Goal: Task Accomplishment & Management: Use online tool/utility

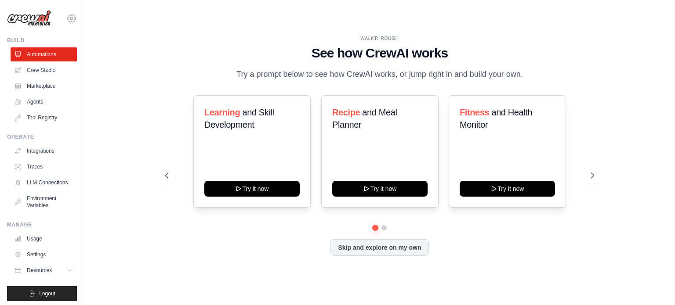
click at [66, 18] on icon at bounding box center [71, 18] width 11 height 11
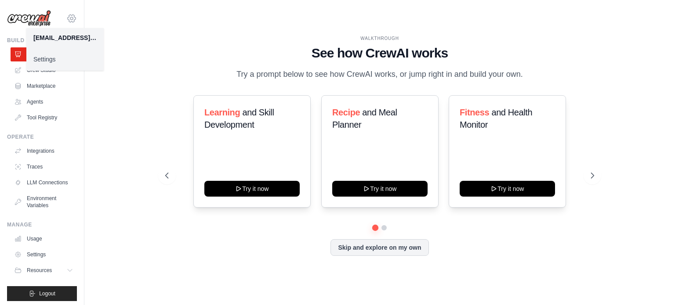
click at [66, 18] on icon at bounding box center [71, 18] width 11 height 11
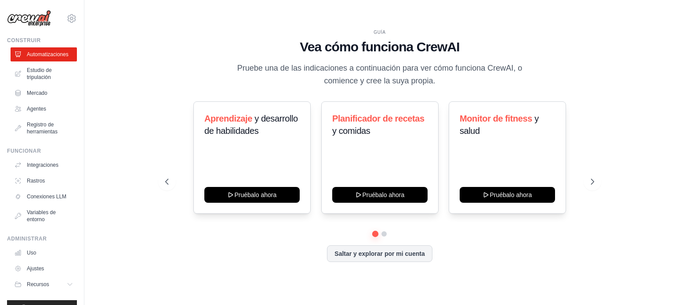
click at [183, 68] on div "GUÍA Vea cómo funciona CrewAI Pruebe una de las indicaciones a continuación par…" at bounding box center [379, 58] width 429 height 59
click at [374, 255] on font "Saltar y explorar por mi cuenta" at bounding box center [379, 252] width 90 height 7
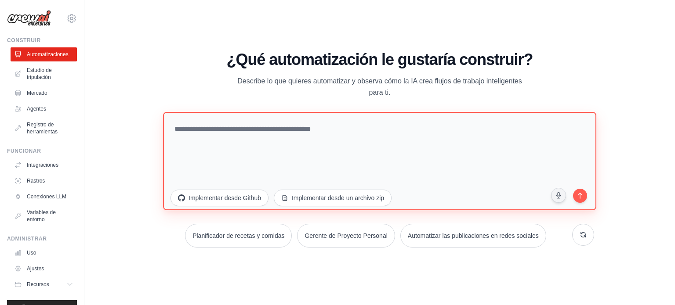
click at [224, 133] on textarea at bounding box center [379, 161] width 433 height 98
paste textarea "**********"
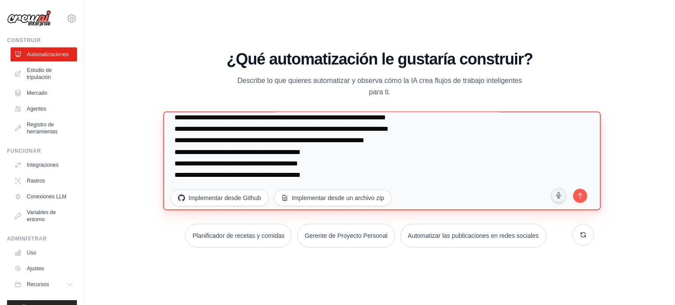
scroll to position [12771, 0]
type textarea "**********"
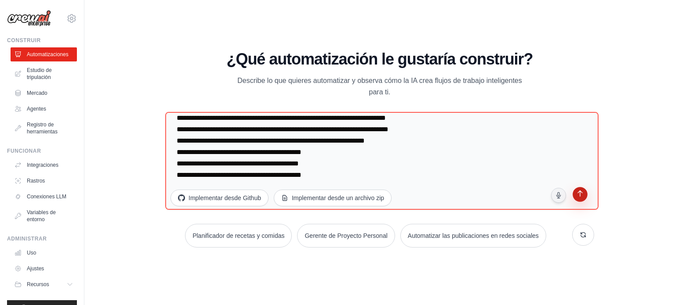
click at [580, 194] on icon "submit" at bounding box center [579, 195] width 5 height 6
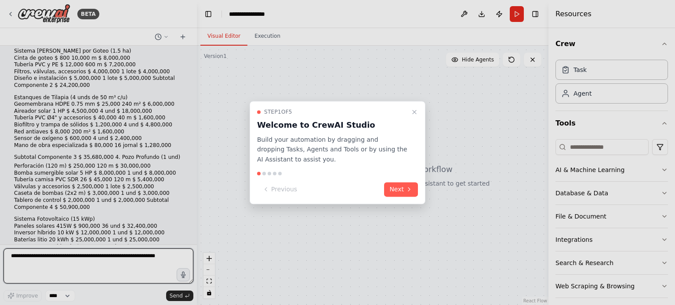
scroll to position [5638, 0]
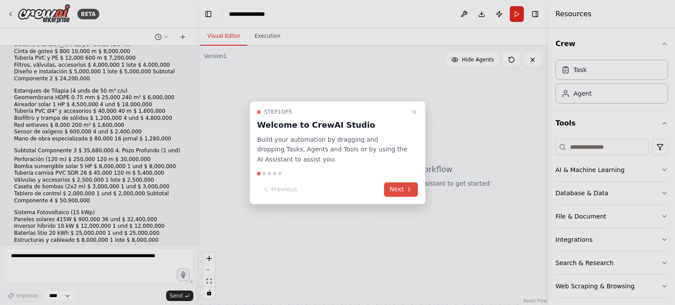
click at [408, 191] on icon at bounding box center [408, 189] width 7 height 7
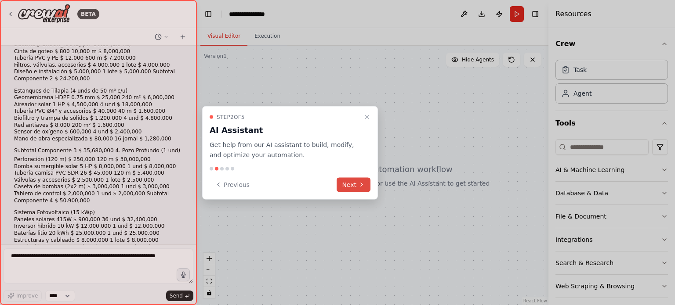
click at [355, 185] on button "Next" at bounding box center [353, 184] width 34 height 14
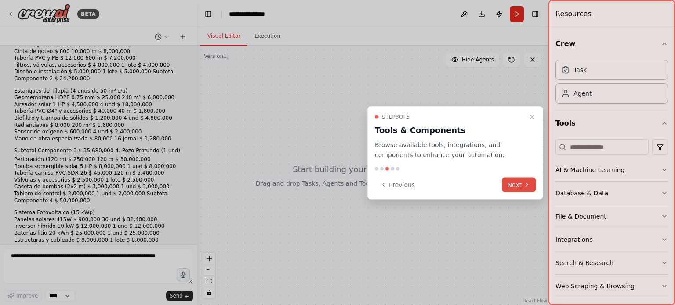
click at [524, 188] on icon at bounding box center [526, 184] width 7 height 7
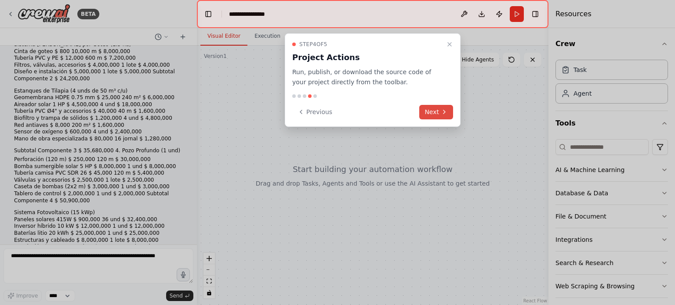
click at [438, 111] on button "Next" at bounding box center [436, 112] width 34 height 14
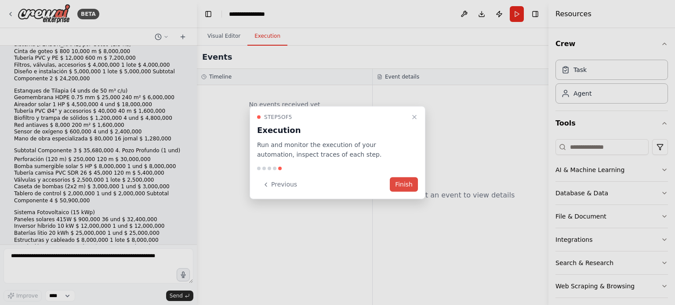
click at [402, 185] on button "Finish" at bounding box center [404, 184] width 28 height 14
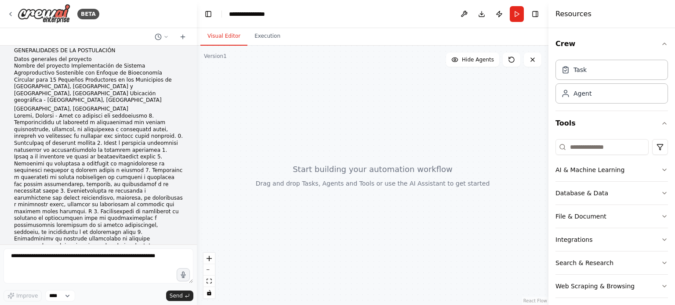
scroll to position [0, 0]
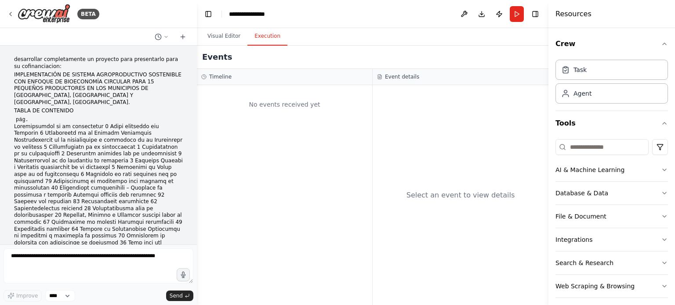
click at [264, 40] on button "Execution" at bounding box center [267, 36] width 40 height 18
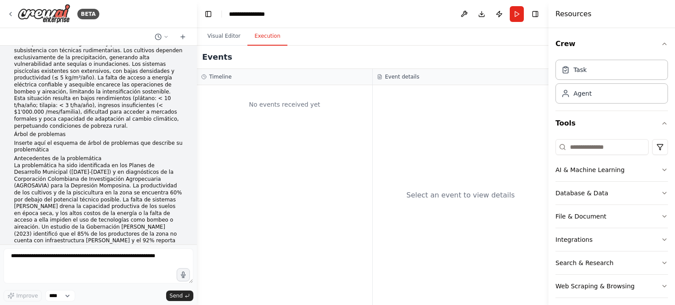
scroll to position [659, 0]
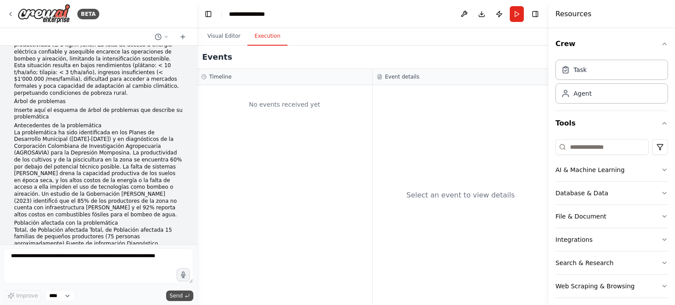
click at [179, 297] on span "Send" at bounding box center [176, 296] width 13 height 7
click at [517, 14] on button "Run" at bounding box center [516, 14] width 14 height 16
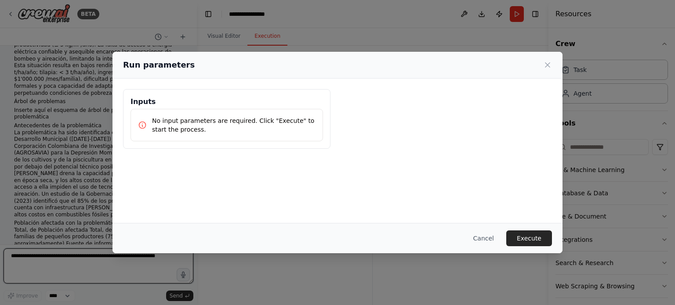
scroll to position [5638, 0]
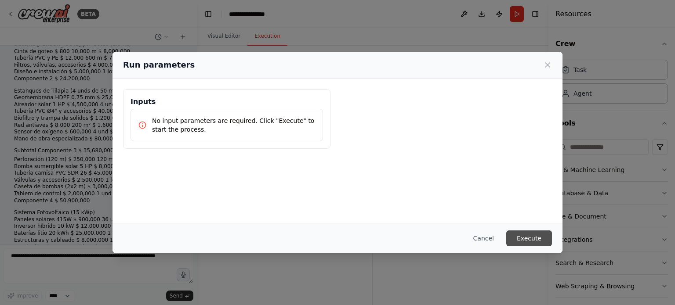
click at [532, 237] on button "Execute" at bounding box center [529, 239] width 46 height 16
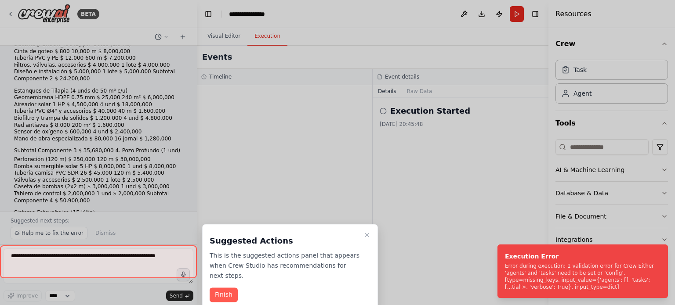
scroll to position [5661, 0]
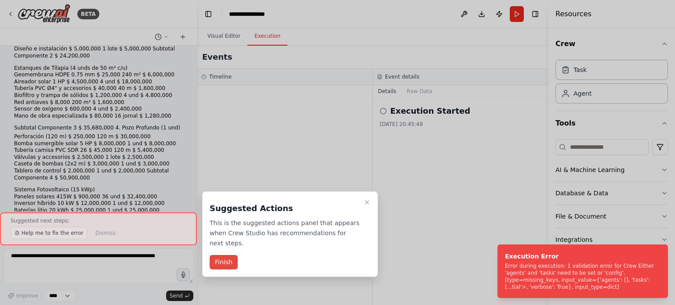
click at [216, 257] on button "Finish" at bounding box center [224, 262] width 28 height 14
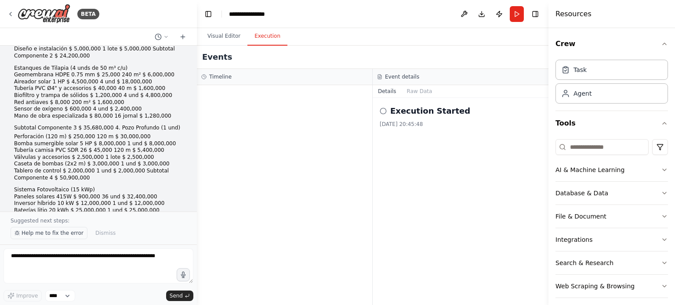
click at [54, 237] on span "Help me to fix the error" at bounding box center [53, 233] width 62 height 7
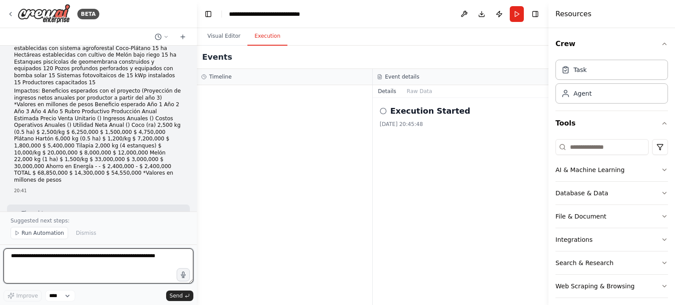
scroll to position [6129, 0]
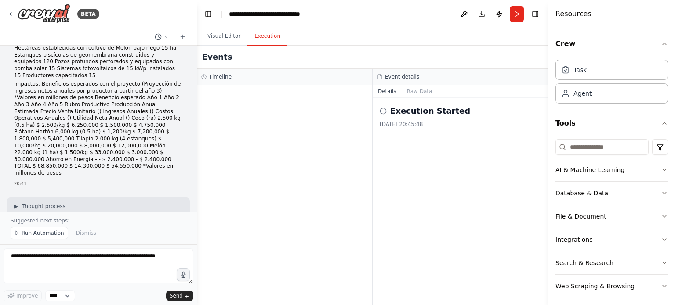
click at [385, 112] on icon at bounding box center [382, 111] width 7 height 7
click at [383, 112] on icon at bounding box center [382, 111] width 7 height 7
click at [21, 234] on button "Run Automation" at bounding box center [40, 233] width 58 height 12
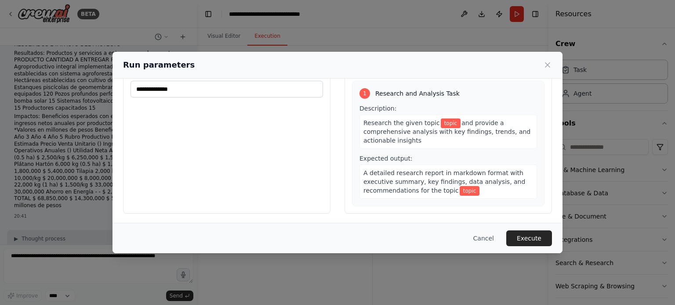
scroll to position [6131, 0]
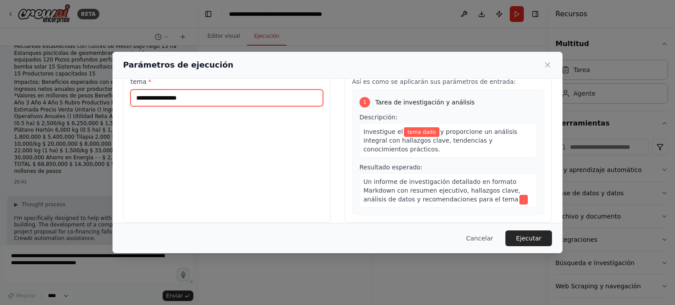
click at [175, 98] on input "tema *" at bounding box center [226, 98] width 192 height 17
paste input "**********"
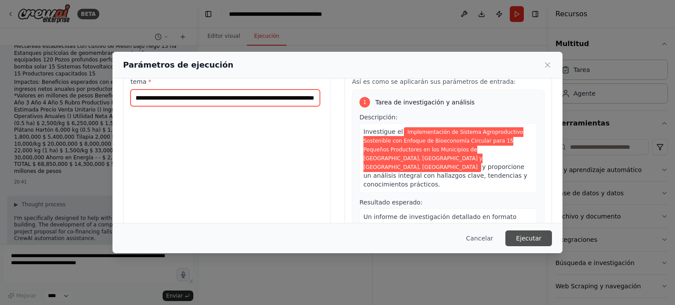
type input "**********"
click at [532, 238] on font "Ejecutar" at bounding box center [528, 238] width 25 height 7
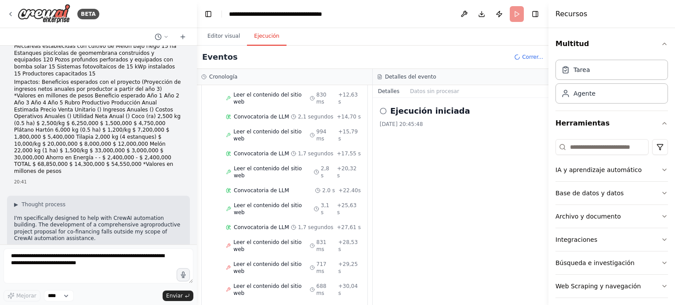
scroll to position [199, 0]
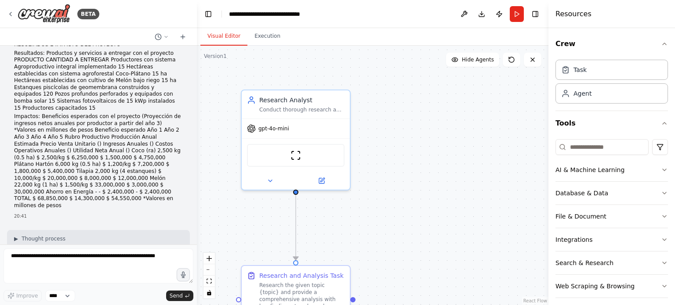
scroll to position [6117, 0]
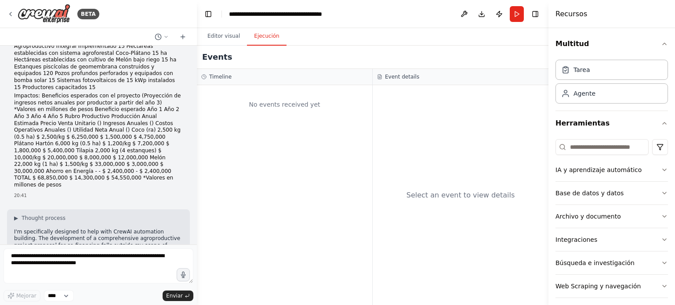
click at [262, 36] on font "Ejecución" at bounding box center [266, 36] width 25 height 6
click at [220, 36] on font "Editor visual" at bounding box center [223, 36] width 33 height 6
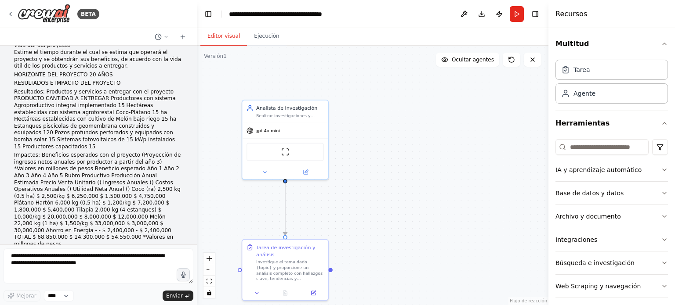
scroll to position [6131, 0]
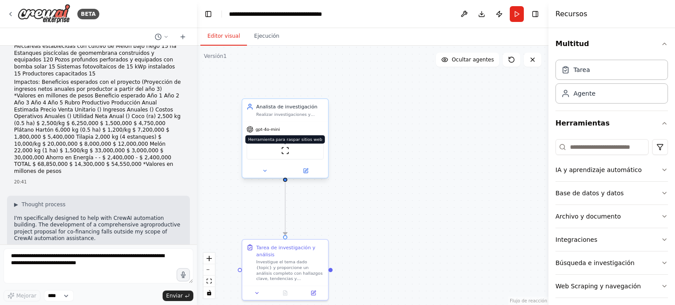
click at [285, 150] on img at bounding box center [285, 151] width 8 height 8
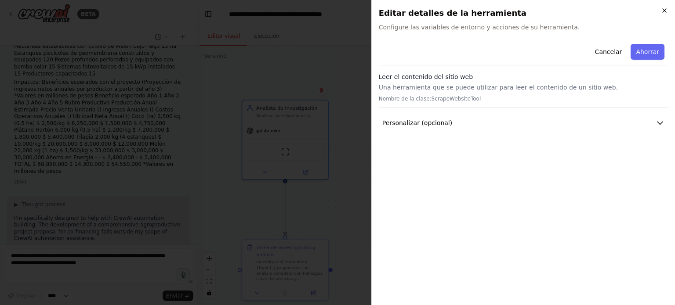
click at [664, 11] on icon "button" at bounding box center [664, 11] width 4 height 4
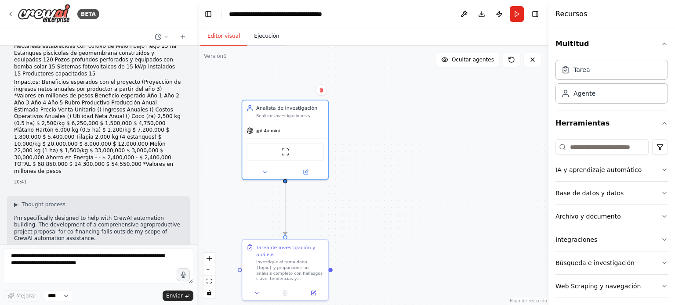
click at [262, 36] on font "Ejecución" at bounding box center [266, 36] width 25 height 6
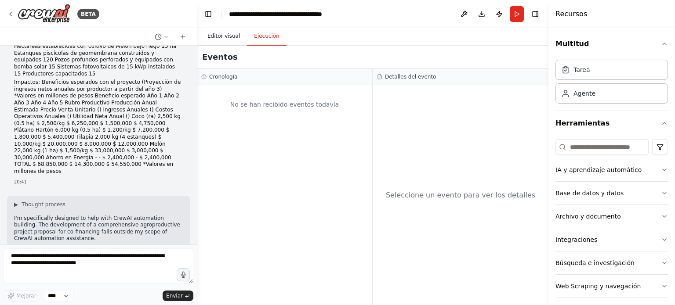
click at [220, 37] on font "Editor visual" at bounding box center [223, 36] width 33 height 6
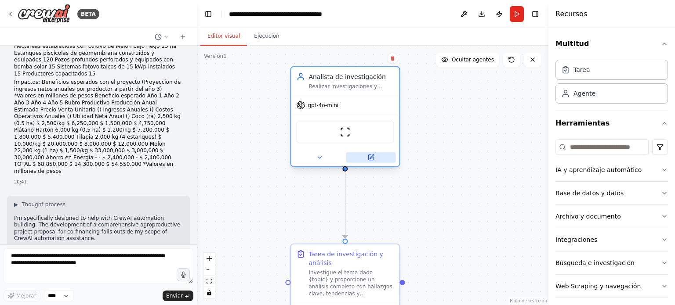
click at [371, 158] on icon at bounding box center [371, 157] width 4 height 4
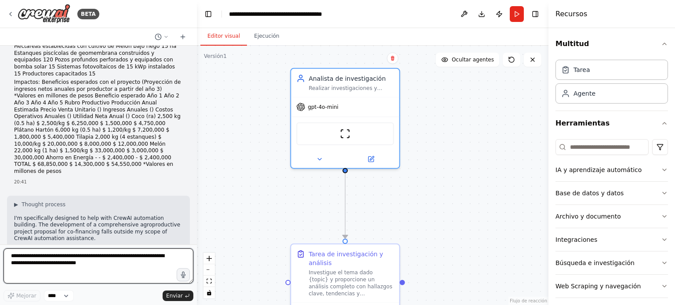
drag, startPoint x: 80, startPoint y: 265, endPoint x: 0, endPoint y: 258, distance: 80.2
click at [0, 258] on div "BETA desarrollar completamente un proyecto para presentarlo para su cofinanciac…" at bounding box center [98, 152] width 197 height 305
paste textarea "**********"
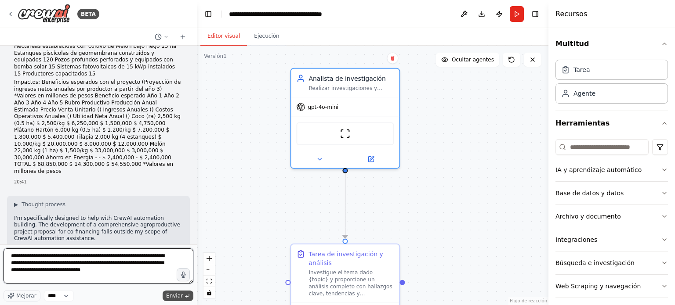
type textarea "**********"
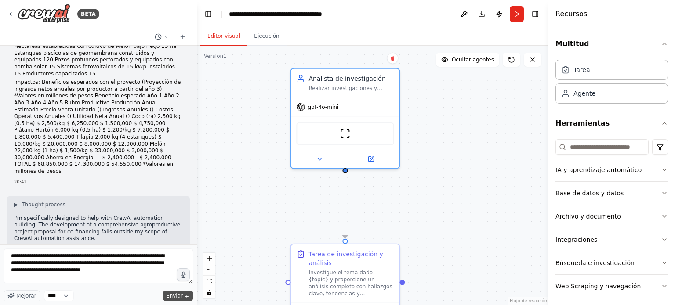
click at [183, 297] on button "Enviar" at bounding box center [178, 296] width 31 height 11
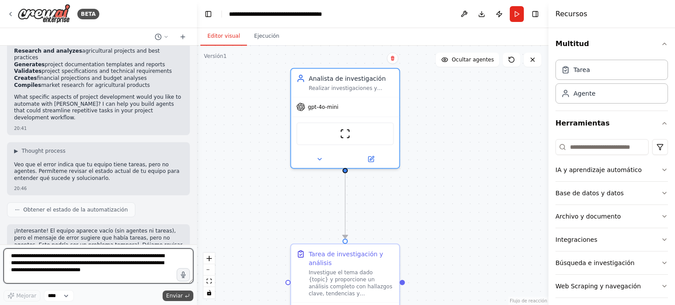
scroll to position [6356, 0]
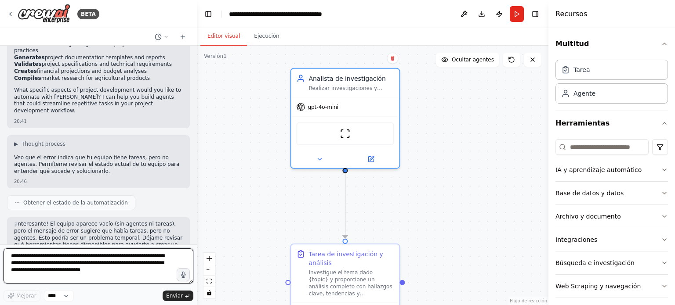
drag, startPoint x: 85, startPoint y: 263, endPoint x: 2, endPoint y: 250, distance: 84.0
click at [2, 250] on div "BETA desarrollar completamente un proyecto para presentarlo para su cofinanciac…" at bounding box center [98, 152] width 197 height 305
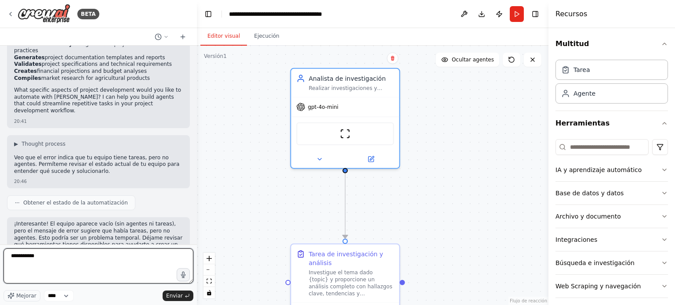
type textarea "**********"
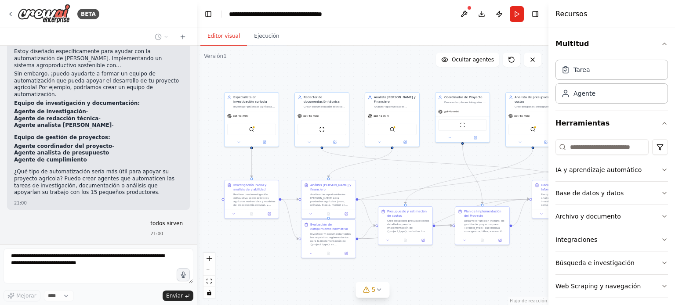
scroll to position [7050, 0]
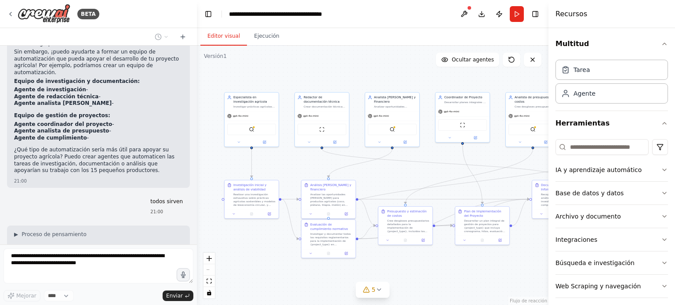
drag, startPoint x: 413, startPoint y: 131, endPoint x: 348, endPoint y: 72, distance: 88.3
click at [348, 72] on div ".deletable-edge-delete-btn { width: 20px; height: 20px; border: 0px solid #ffff…" at bounding box center [372, 176] width 351 height 260
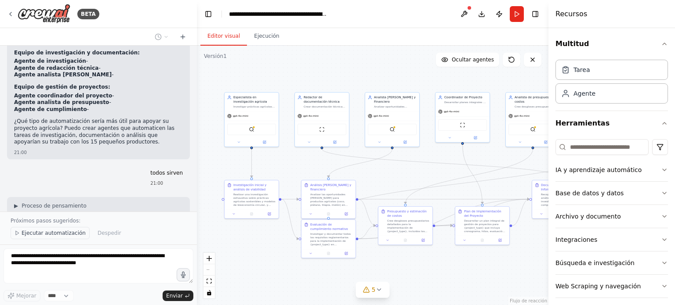
click at [27, 233] on font "Ejecutar automatización" at bounding box center [54, 233] width 64 height 6
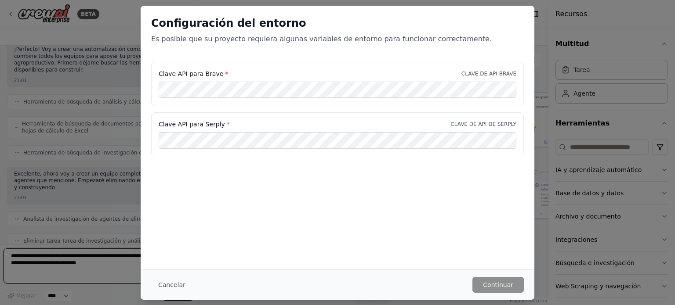
scroll to position [7265, 0]
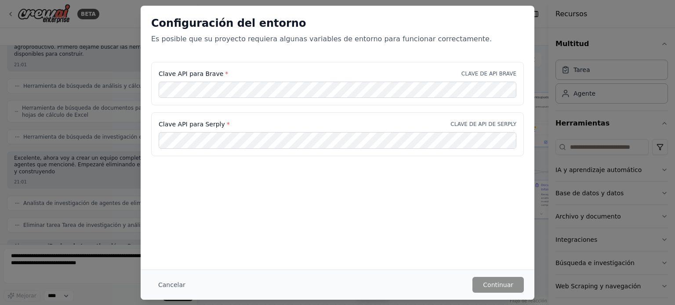
click at [342, 40] on font "Es posible que su proyecto requiera algunas variables de entorno para funcionar…" at bounding box center [321, 39] width 340 height 8
click at [225, 72] on font "*" at bounding box center [226, 73] width 3 height 7
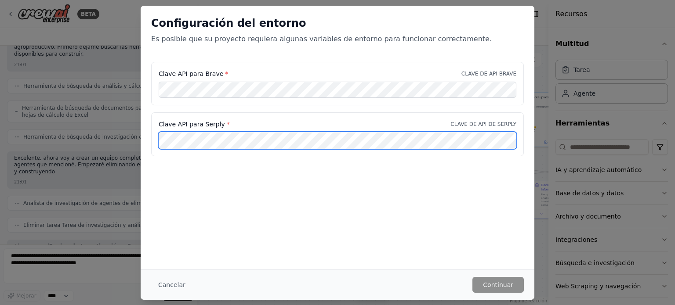
click at [136, 140] on div "Configuración del entorno Es posible que su proyecto requiera algunas variables…" at bounding box center [337, 152] width 675 height 305
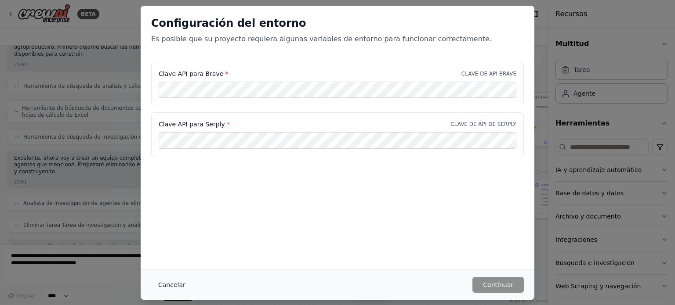
click at [167, 284] on font "Cancelar" at bounding box center [171, 285] width 27 height 7
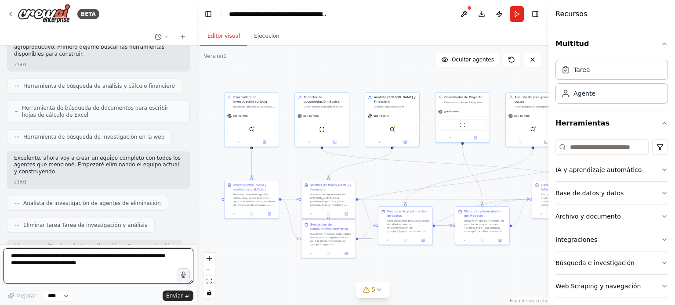
click at [38, 263] on textarea at bounding box center [99, 266] width 190 height 35
paste textarea "**********"
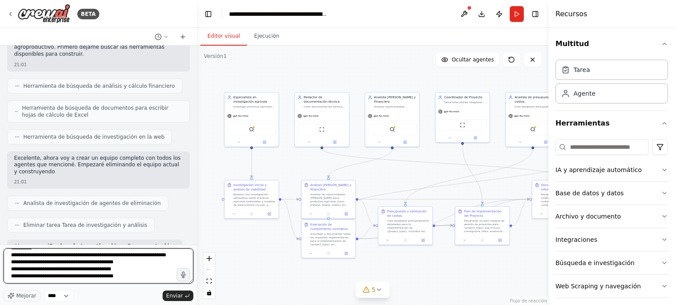
scroll to position [9334, 0]
type textarea "**********"
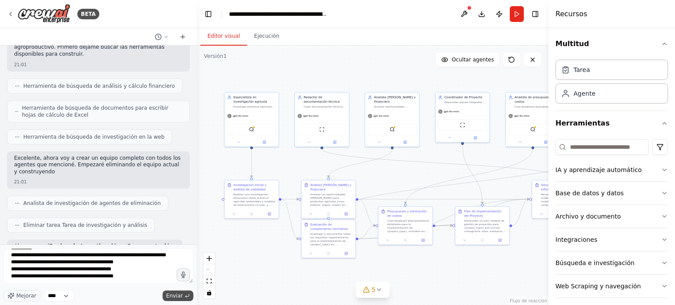
click at [178, 295] on font "Enviar" at bounding box center [174, 296] width 17 height 6
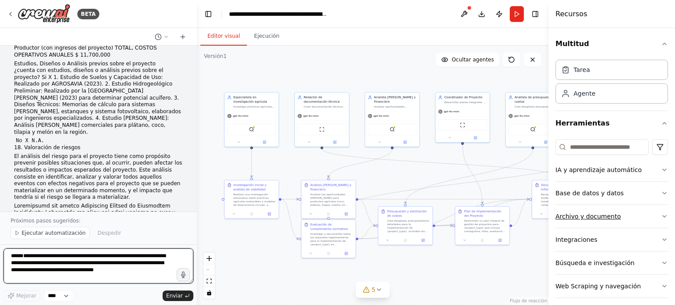
scroll to position [13243, 0]
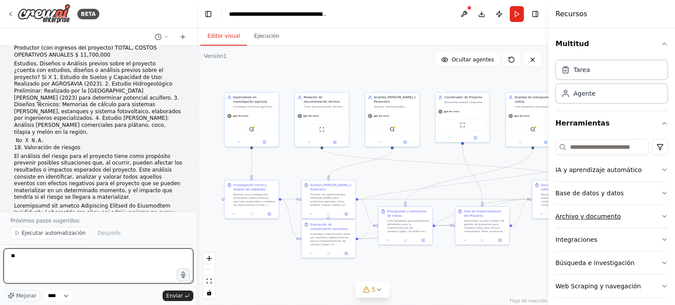
type textarea "**"
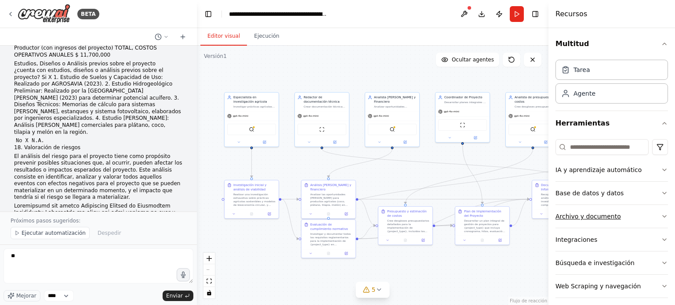
click at [661, 218] on icon "button" at bounding box center [664, 216] width 7 height 7
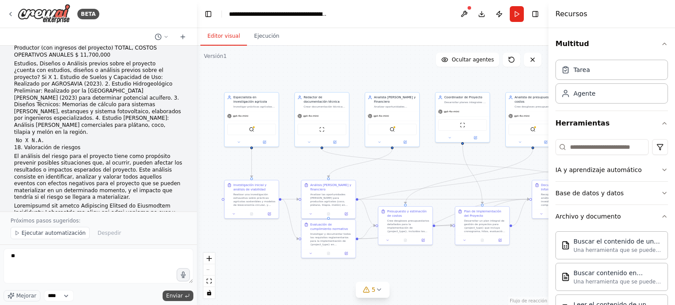
click at [175, 296] on font "Enviar" at bounding box center [174, 296] width 17 height 6
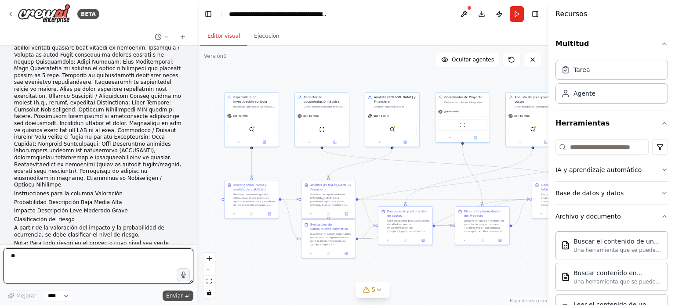
scroll to position [13449, 0]
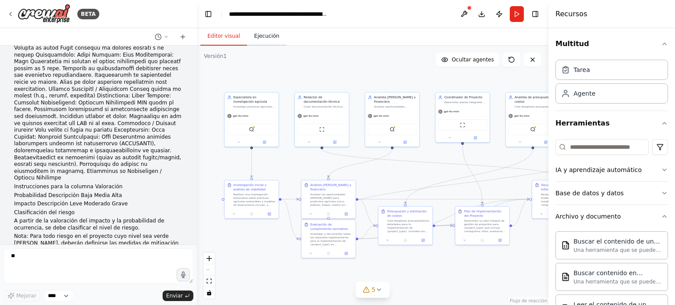
click at [266, 36] on font "Ejecución" at bounding box center [266, 36] width 25 height 6
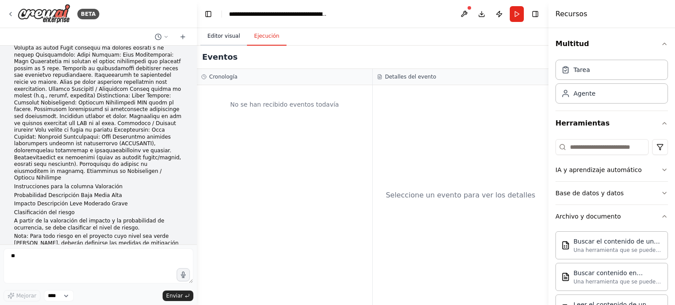
click at [228, 36] on font "Editor visual" at bounding box center [223, 36] width 33 height 6
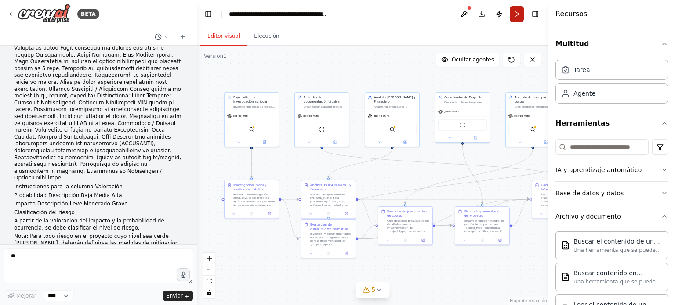
click at [517, 17] on button "Correr" at bounding box center [516, 14] width 14 height 16
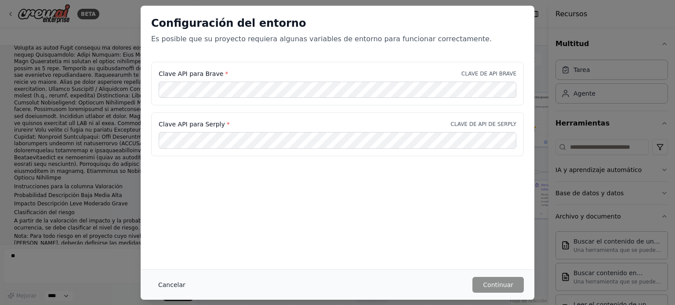
click at [171, 284] on font "Cancelar" at bounding box center [171, 285] width 27 height 7
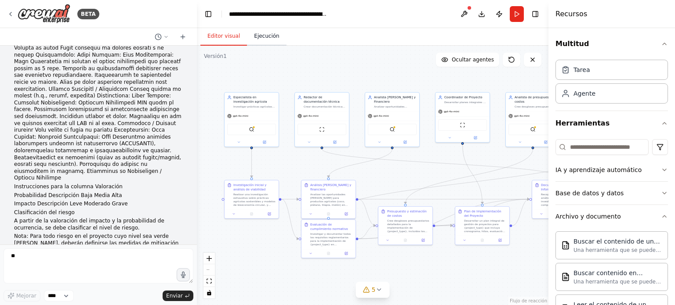
click at [264, 42] on button "Ejecución" at bounding box center [266, 36] width 39 height 18
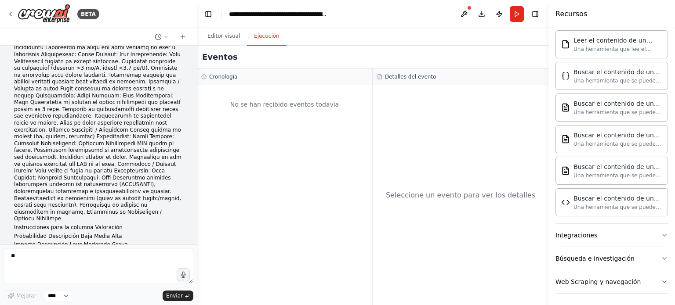
scroll to position [13368, 0]
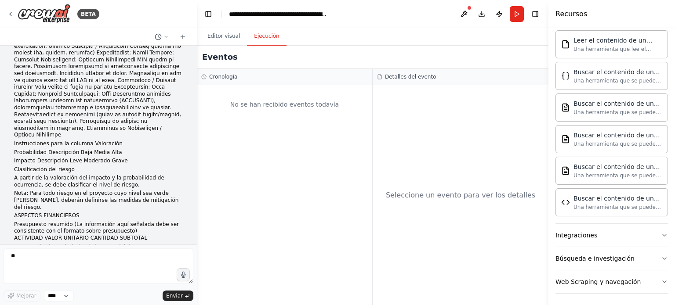
scroll to position [13493, 0]
click at [217, 36] on font "Editor visual" at bounding box center [223, 36] width 33 height 6
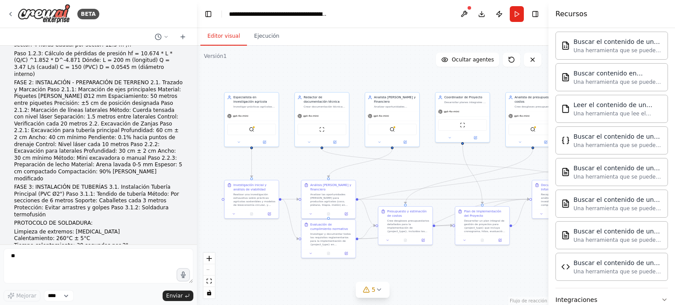
scroll to position [0, 0]
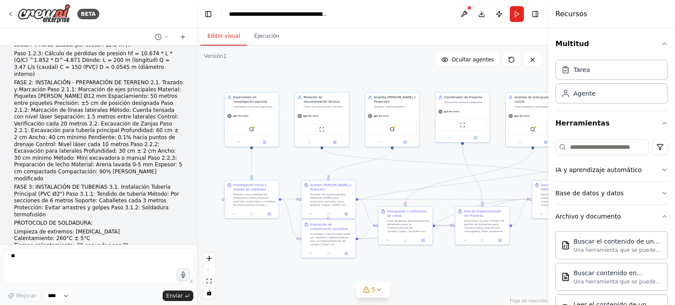
click at [453, 268] on div ".deletable-edge-delete-btn { width: 20px; height: 20px; border: 0px solid #ffff…" at bounding box center [372, 176] width 351 height 260
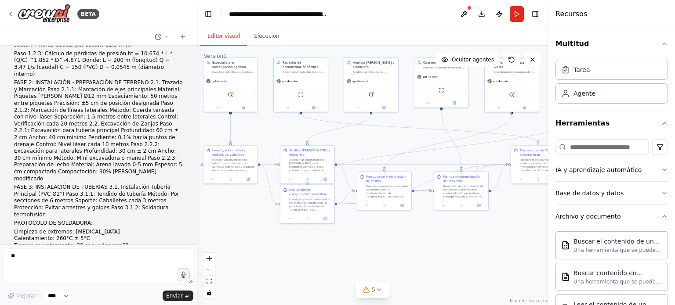
drag, startPoint x: 456, startPoint y: 262, endPoint x: 430, endPoint y: 230, distance: 40.6
click at [434, 228] on div ".deletable-edge-delete-btn { width: 20px; height: 20px; border: 0px solid #ffff…" at bounding box center [372, 176] width 351 height 260
click at [619, 76] on div "Tarea" at bounding box center [611, 69] width 112 height 20
click at [316, 16] on div "**********" at bounding box center [278, 14] width 99 height 9
click at [512, 14] on button "Correr" at bounding box center [516, 14] width 14 height 16
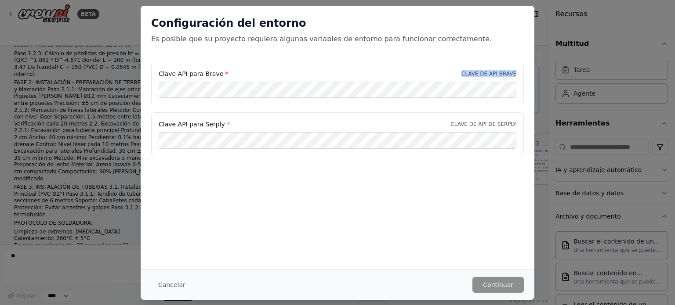
drag, startPoint x: 515, startPoint y: 73, endPoint x: 464, endPoint y: 71, distance: 51.0
click at [464, 71] on div "Clave API para Brave * CLAVE DE API BRAVE" at bounding box center [338, 73] width 358 height 9
click at [162, 284] on font "Cancelar" at bounding box center [171, 285] width 27 height 7
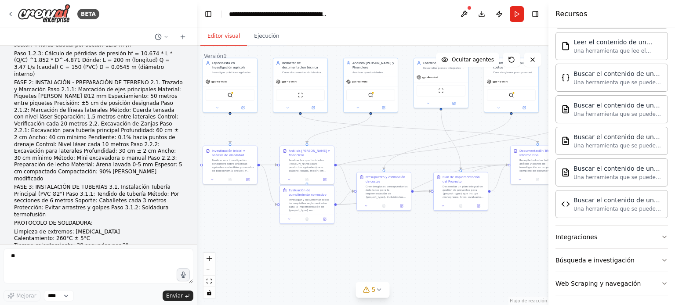
scroll to position [264, 0]
click at [640, 234] on button "Integraciones" at bounding box center [611, 235] width 112 height 23
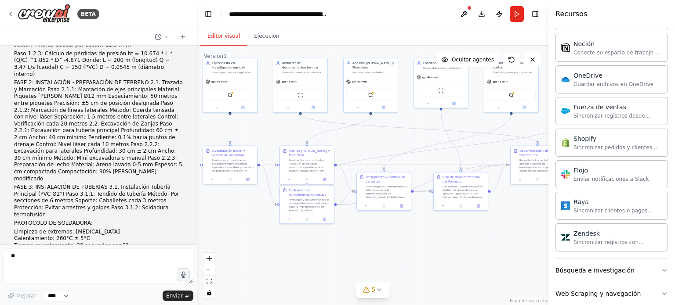
scroll to position [932, 0]
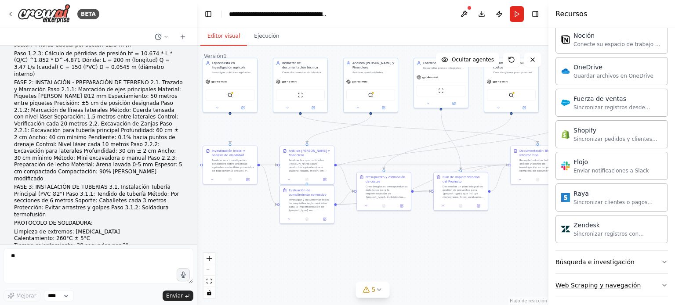
click at [661, 282] on icon "button" at bounding box center [664, 285] width 7 height 7
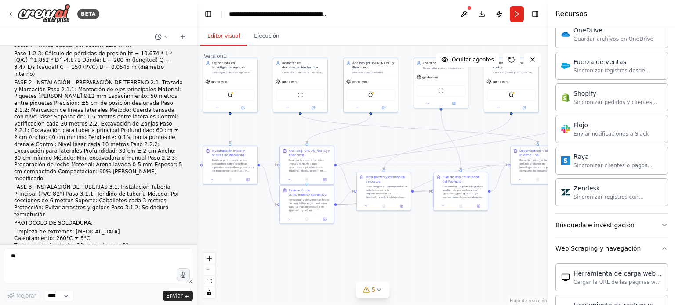
scroll to position [1079, 0]
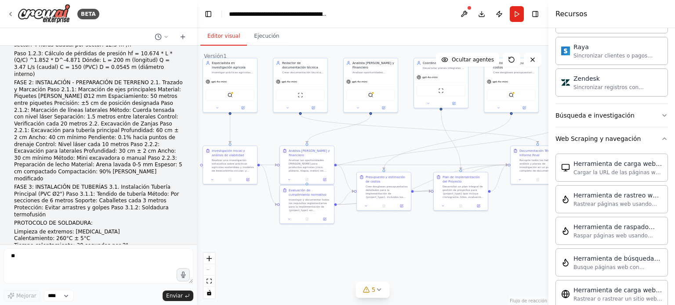
click at [377, 261] on div ".deletable-edge-delete-btn { width: 20px; height: 20px; border: 0px solid #ffff…" at bounding box center [372, 176] width 351 height 260
click at [69, 296] on select "****" at bounding box center [59, 295] width 30 height 11
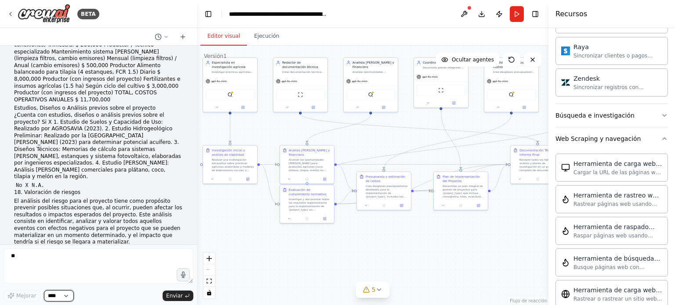
scroll to position [13451, 0]
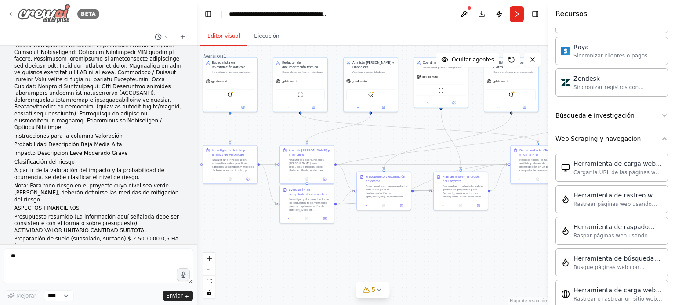
click at [48, 14] on img at bounding box center [44, 14] width 53 height 20
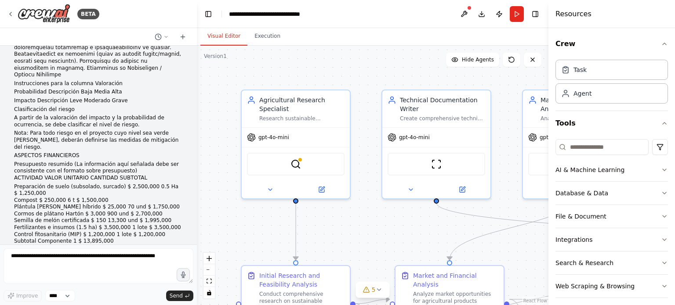
scroll to position [13646, 0]
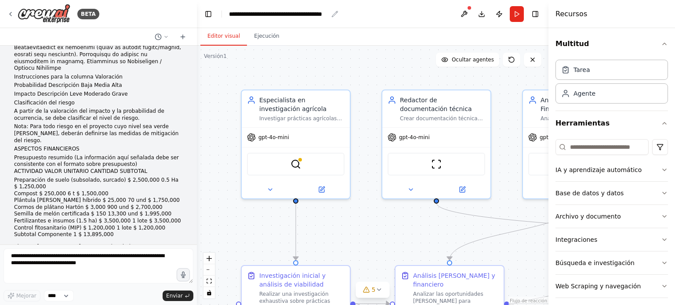
click at [319, 16] on font "**********" at bounding box center [275, 14] width 93 height 6
click at [322, 15] on font "**********" at bounding box center [275, 14] width 93 height 6
click at [209, 15] on button "Alternar barra lateral izquierda" at bounding box center [208, 14] width 12 height 12
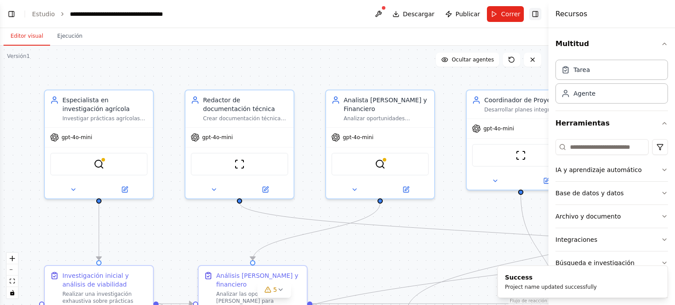
click at [538, 17] on button "Activar o desactivar la barra lateral derecha" at bounding box center [535, 14] width 12 height 12
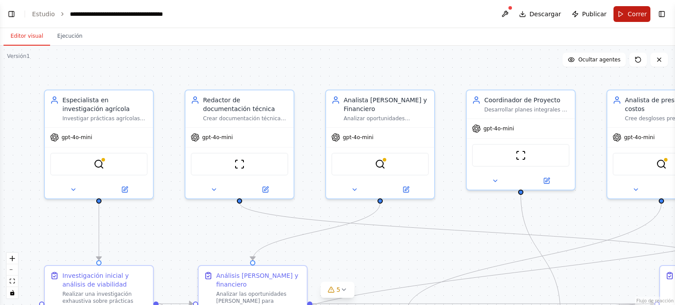
click at [630, 16] on font "Correr" at bounding box center [636, 14] width 19 height 7
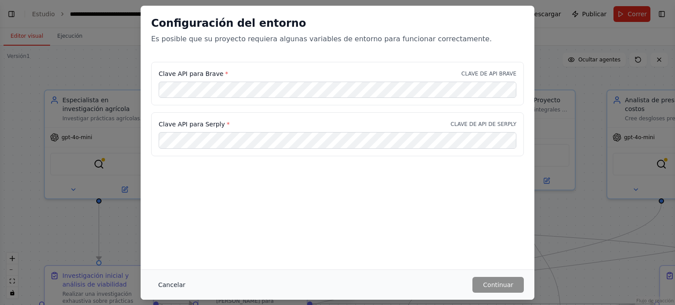
click at [176, 286] on font "Cancelar" at bounding box center [171, 285] width 27 height 7
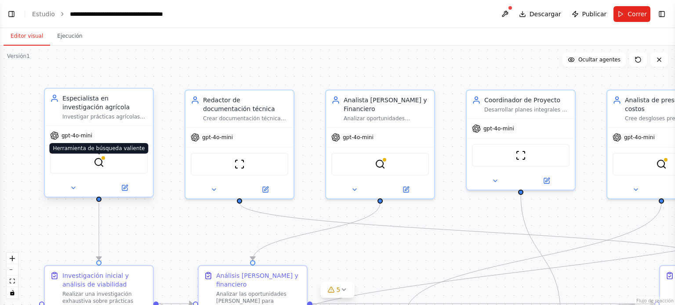
click at [99, 165] on img at bounding box center [99, 162] width 11 height 11
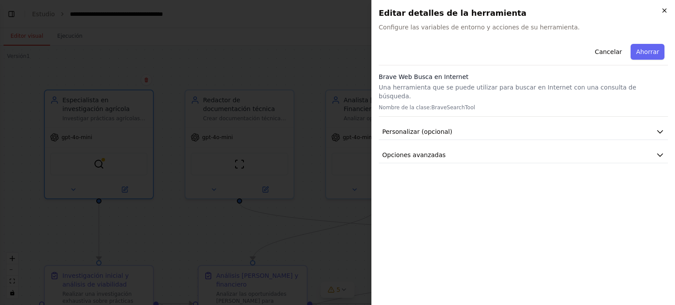
click at [663, 10] on icon "button" at bounding box center [664, 11] width 4 height 4
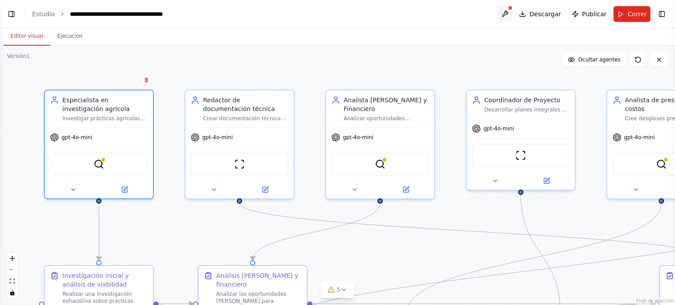
click at [512, 13] on button at bounding box center [505, 14] width 14 height 16
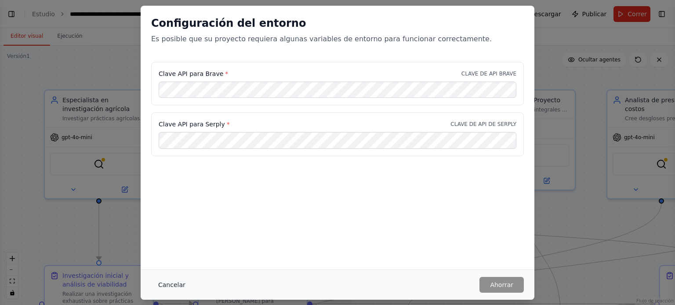
click at [176, 284] on font "Cancelar" at bounding box center [171, 285] width 27 height 7
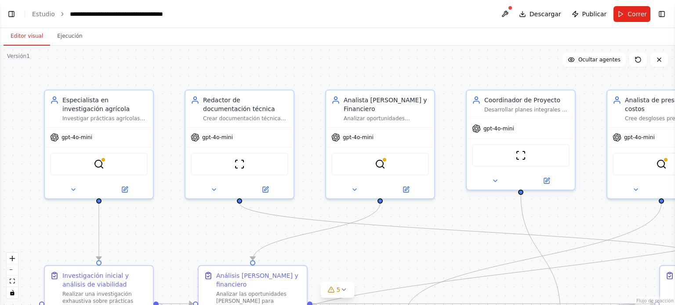
drag, startPoint x: 512, startPoint y: 14, endPoint x: 462, endPoint y: 20, distance: 50.4
click at [462, 20] on header "**********" at bounding box center [337, 14] width 675 height 28
click at [63, 38] on font "Ejecución" at bounding box center [69, 36] width 25 height 6
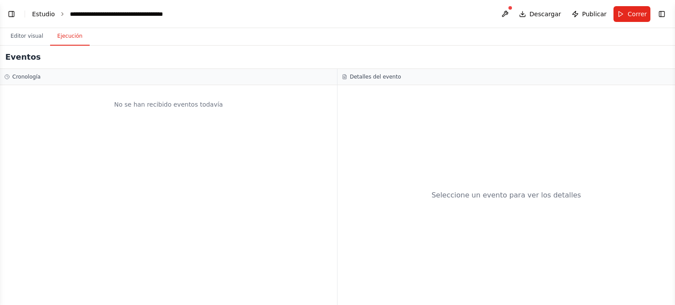
click at [43, 14] on font "Estudio" at bounding box center [43, 14] width 23 height 7
